Goal: Book appointment/travel/reservation

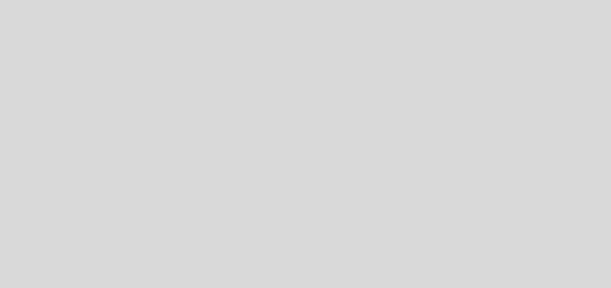
select select "es"
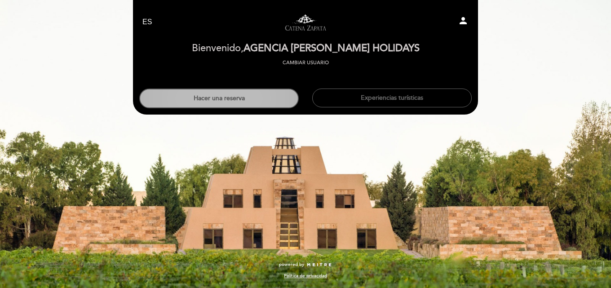
click at [217, 101] on button "Hacer una reserva" at bounding box center [218, 98] width 159 height 20
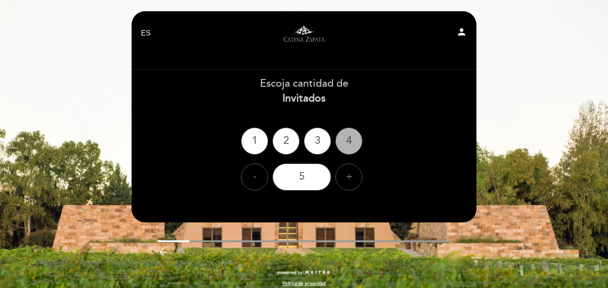
click at [357, 139] on div "4" at bounding box center [348, 141] width 27 height 27
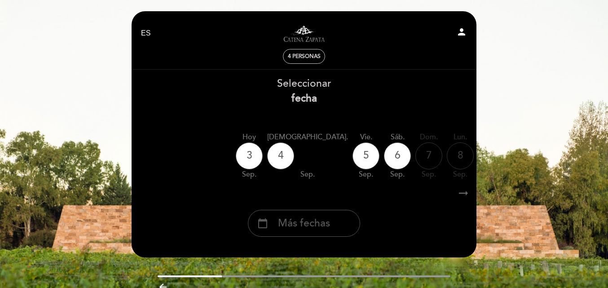
click at [341, 224] on div "calendar_today Más fechas" at bounding box center [304, 223] width 112 height 27
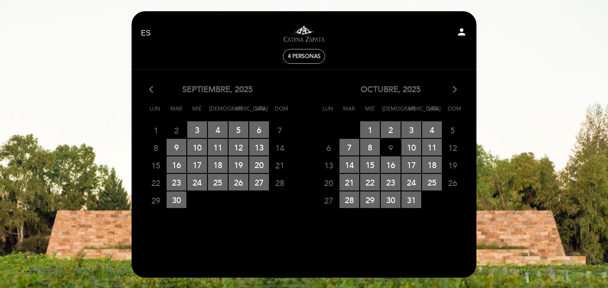
click at [452, 87] on icon "arrow_forward_ios" at bounding box center [455, 90] width 8 height 12
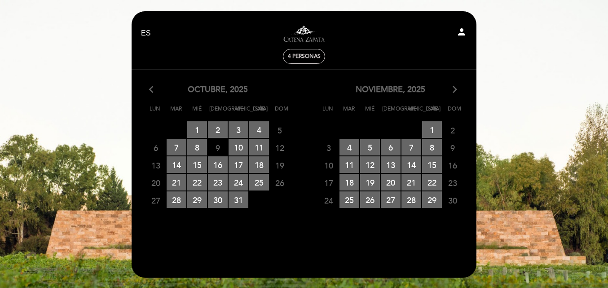
click at [452, 87] on icon "arrow_forward_ios" at bounding box center [455, 90] width 8 height 12
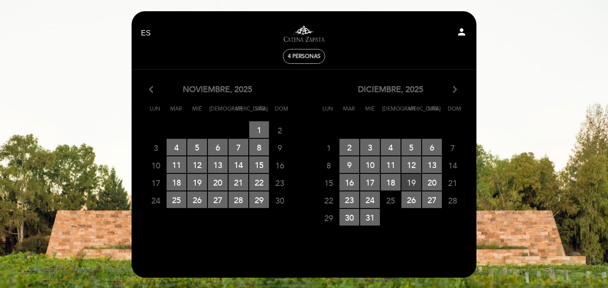
click at [417, 185] on span "19 RESERVAS DISPONIBLES" at bounding box center [411, 182] width 20 height 17
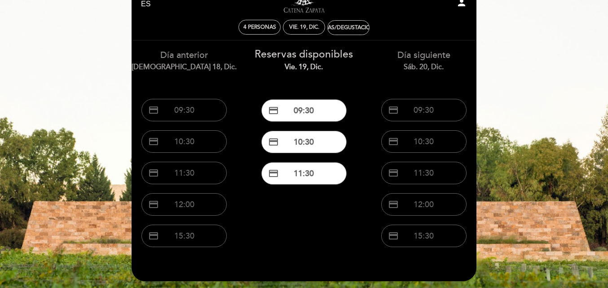
scroll to position [45, 0]
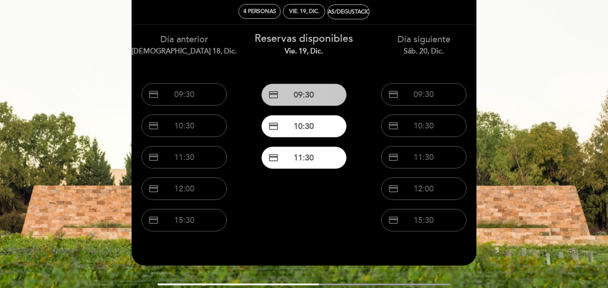
click at [327, 89] on button "credit_card 09:30" at bounding box center [303, 95] width 85 height 22
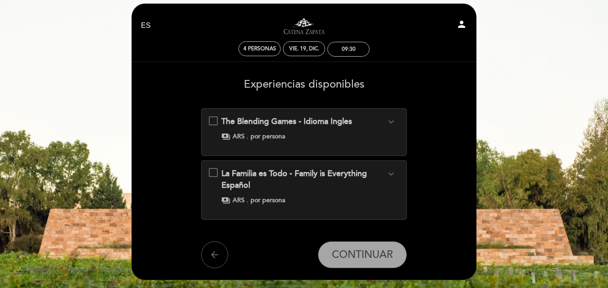
scroll to position [0, 0]
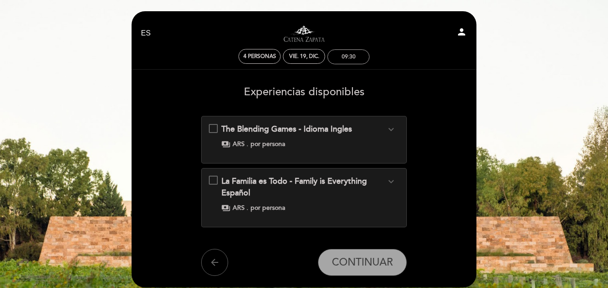
click at [342, 56] on div "09:30" at bounding box center [349, 56] width 14 height 7
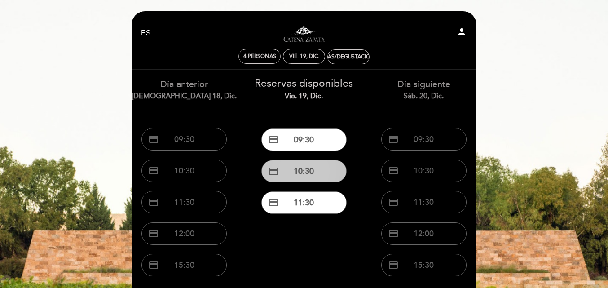
click at [312, 170] on button "credit_card 10:30" at bounding box center [303, 171] width 85 height 22
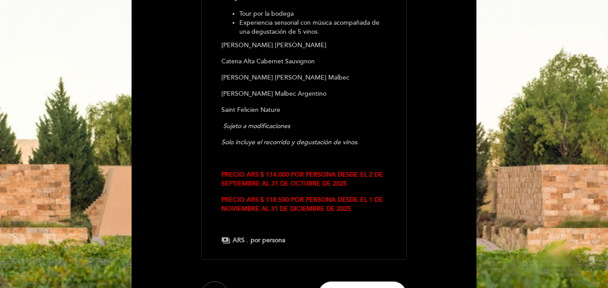
scroll to position [225, 0]
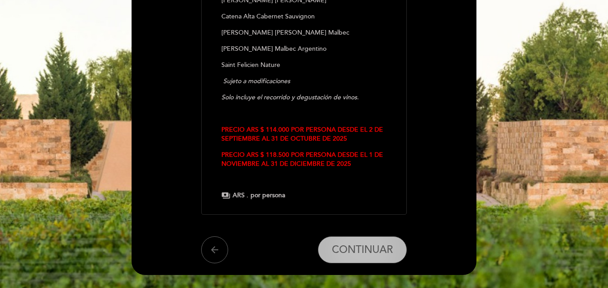
click at [359, 242] on button "CONTINUAR" at bounding box center [362, 249] width 89 height 27
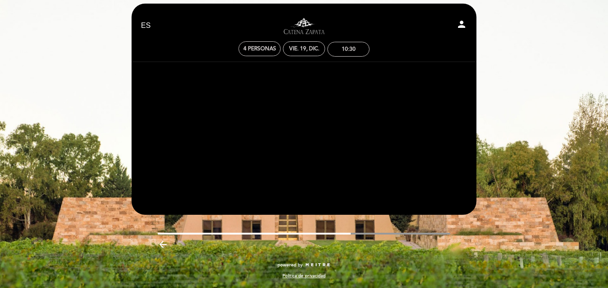
scroll to position [8, 0]
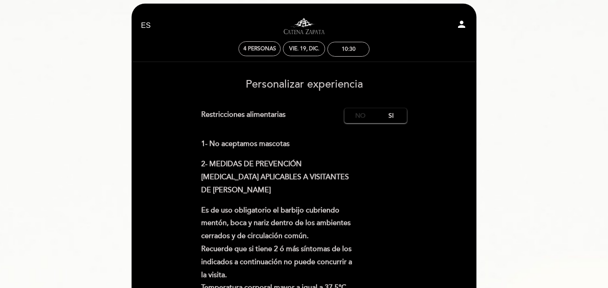
click at [363, 118] on label "No" at bounding box center [359, 115] width 31 height 15
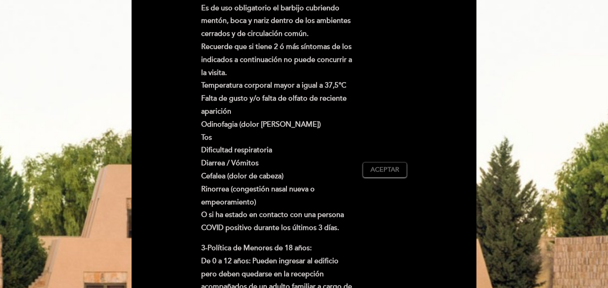
scroll to position [277, 0]
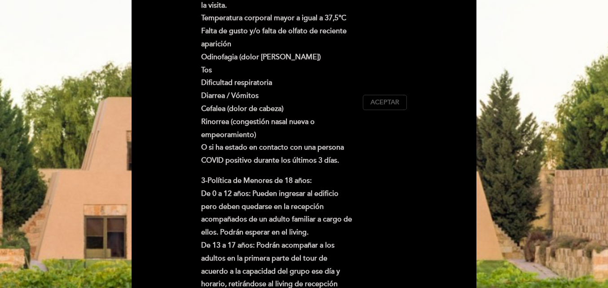
click at [378, 105] on span "Aceptar" at bounding box center [384, 102] width 29 height 9
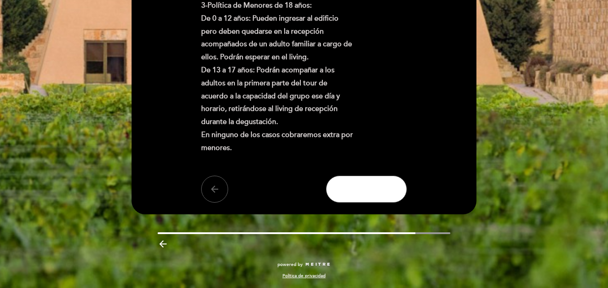
click at [379, 189] on span "Reservar" at bounding box center [367, 190] width 40 height 10
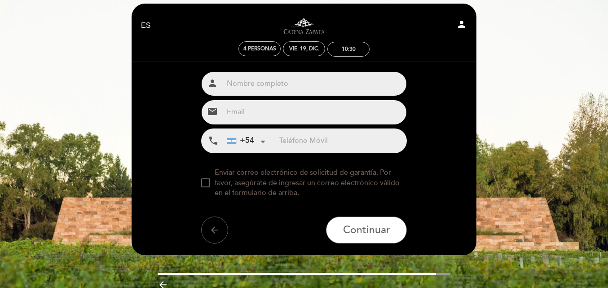
scroll to position [0, 0]
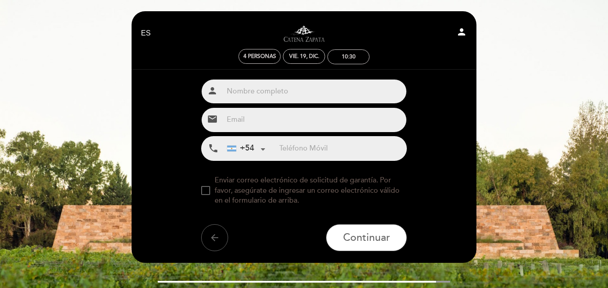
click at [286, 88] on input "text" at bounding box center [315, 91] width 184 height 24
type input "[PERSON_NAME] holidays"
click at [290, 120] on input "email" at bounding box center [315, 120] width 184 height 24
type input "[EMAIL_ADDRESS][DOMAIN_NAME]"
click at [302, 149] on input "tel" at bounding box center [342, 149] width 127 height 24
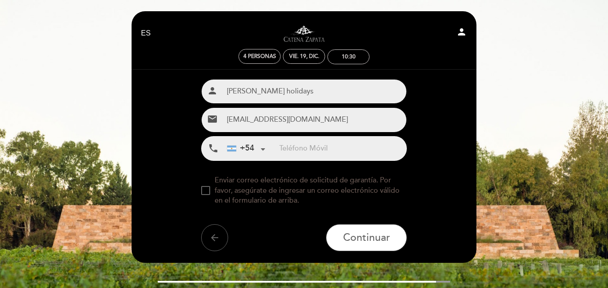
paste input "[PHONE_NUMBER]"
drag, startPoint x: 300, startPoint y: 145, endPoint x: 237, endPoint y: 153, distance: 63.8
click at [237, 153] on div "+54 [GEOGRAPHIC_DATA] +54 [GEOGRAPHIC_DATA] +54 [GEOGRAPHIC_DATA] ([GEOGRAPHIC_…" at bounding box center [315, 149] width 184 height 24
type input "[PHONE_NUMBER]"
click at [210, 194] on div at bounding box center [205, 190] width 9 height 9
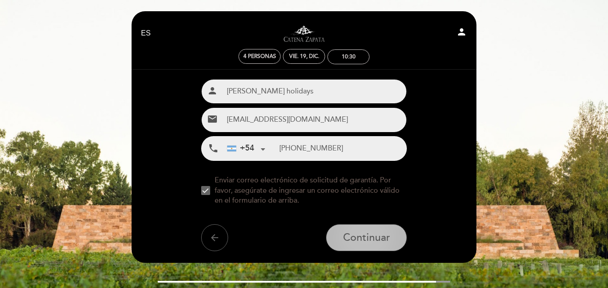
click at [363, 236] on span "Continuar" at bounding box center [366, 237] width 47 height 13
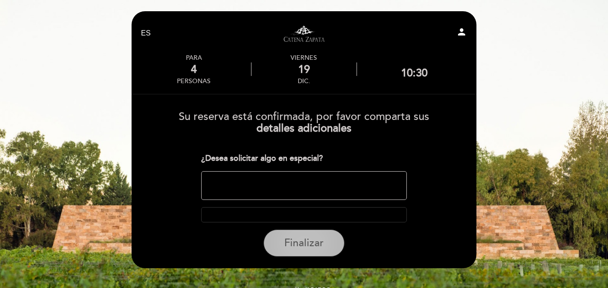
click at [317, 238] on span "Finalizar" at bounding box center [304, 243] width 40 height 13
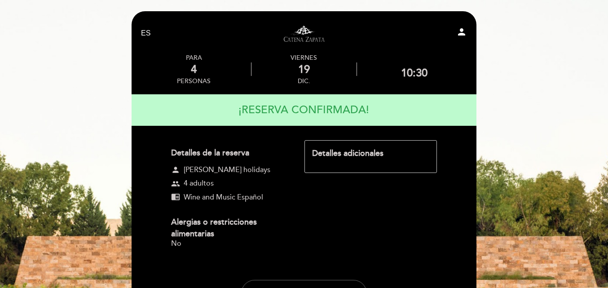
click at [302, 31] on link "Visitas y degustaciones en La Pirámide" at bounding box center [304, 33] width 112 height 25
